Goal: Information Seeking & Learning: Learn about a topic

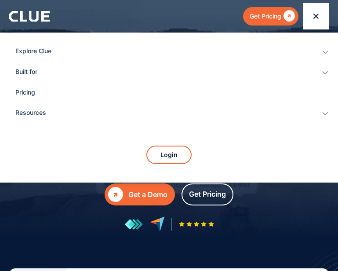
click at [318, 15] on icon "menu" at bounding box center [316, 16] width 5 height 5
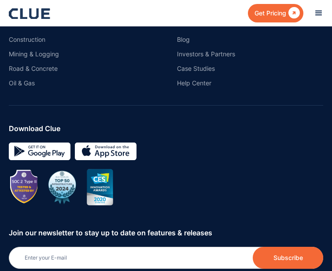
scroll to position [5414, 0]
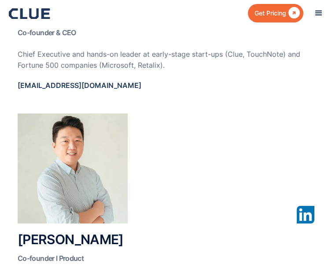
scroll to position [660, 0]
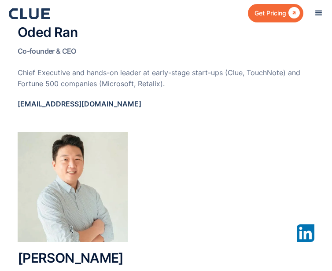
click at [293, 251] on h2 "[PERSON_NAME] Co-founder l Product" at bounding box center [166, 267] width 297 height 33
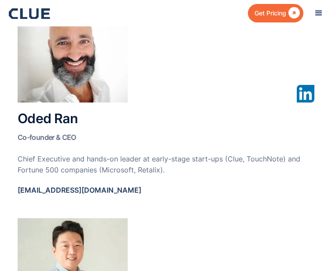
scroll to position [572, 0]
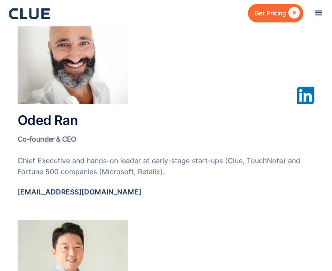
click at [272, 26] on div "Get Pricing  Explore Clue Solutions Tailored solutions for your construction e…" at bounding box center [166, 13] width 314 height 26
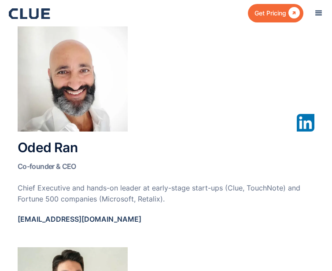
scroll to position [528, 0]
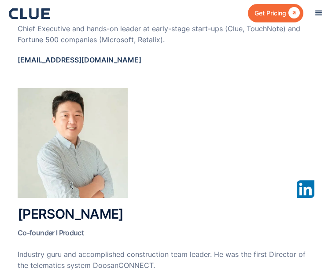
scroll to position [572, 0]
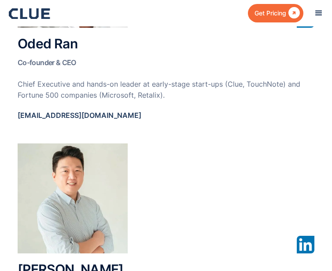
scroll to position [570, 0]
